Goal: Browse casually

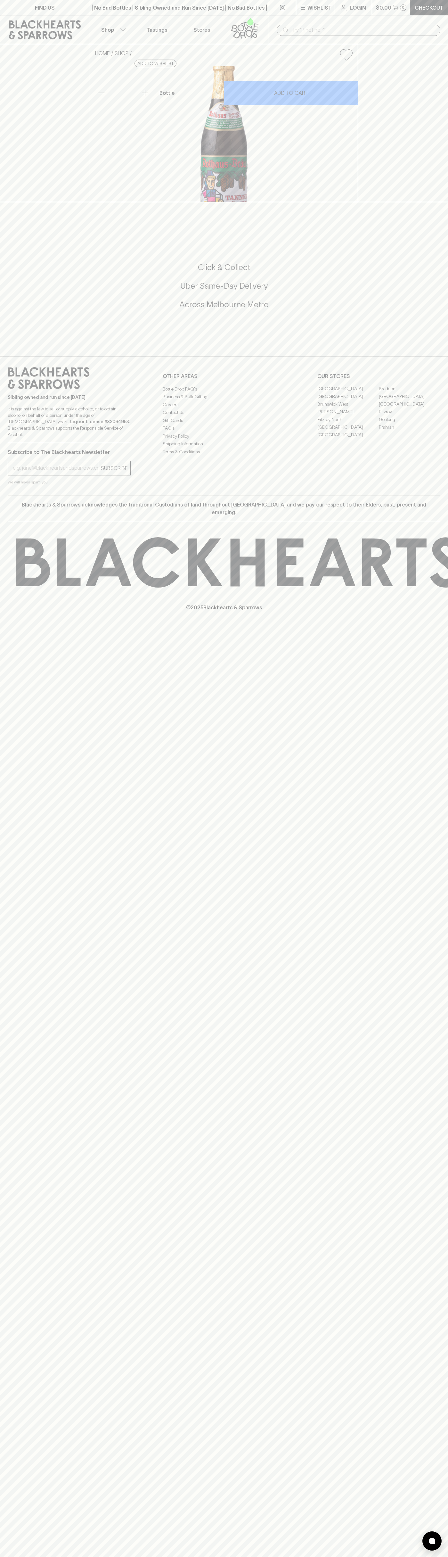
click at [278, 22] on div "​" at bounding box center [358, 29] width 179 height 29
click at [441, 409] on div "FIND US | No Bad Bottles | Sibling Owned and Run Since [DATE] | No Bad Bottles …" at bounding box center [224, 778] width 448 height 1557
click at [327, 1556] on html "FIND US | No Bad Bottles | Sibling Owned and Run Since [DATE] | No Bad Bottles …" at bounding box center [224, 778] width 448 height 1557
click at [29, 627] on div "© 2025 Blackhearts & Sparrows" at bounding box center [224, 574] width 448 height 106
